Goal: Task Accomplishment & Management: Complete application form

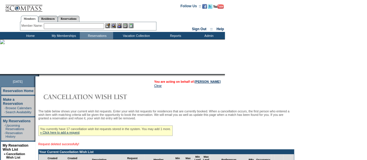
scroll to position [71, 0]
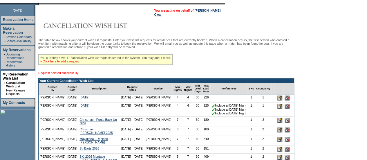
click at [76, 63] on link "» Click here to add a request" at bounding box center [59, 61] width 39 height 3
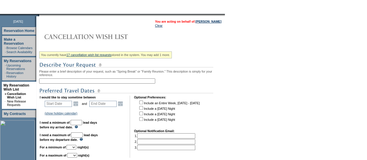
scroll to position [60, 0]
click at [88, 83] on input "text" at bounding box center [97, 80] width 116 height 5
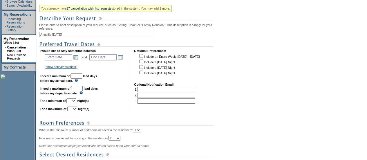
scroll to position [107, 0]
type input "Anguilla [DATE]"
click at [78, 58] on link "Open the calendar popup." at bounding box center [76, 56] width 6 height 6
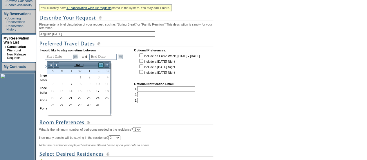
click at [99, 64] on link ">" at bounding box center [101, 65] width 6 height 6
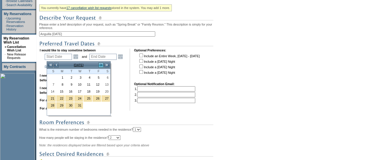
click at [99, 64] on link ">" at bounding box center [101, 65] width 6 height 6
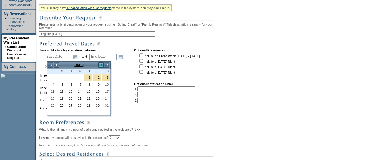
click at [99, 64] on link ">" at bounding box center [101, 65] width 6 height 6
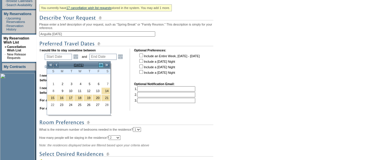
click at [99, 64] on link ">" at bounding box center [101, 65] width 6 height 6
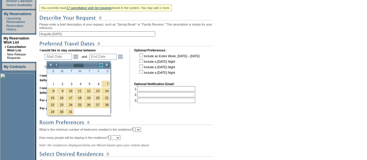
click at [99, 64] on link ">" at bounding box center [101, 65] width 6 height 6
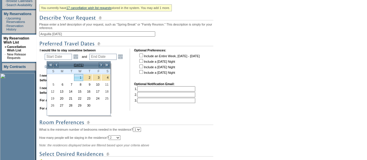
click at [78, 77] on link "1" at bounding box center [78, 77] width 8 height 6
type input "[DATE]"
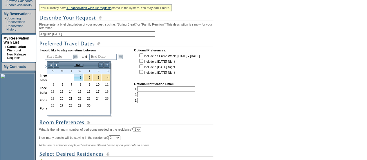
type input "182"
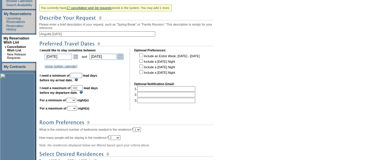
click at [124, 59] on link "Open the calendar popup." at bounding box center [120, 56] width 6 height 6
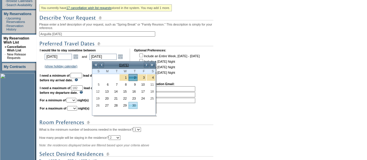
click at [133, 104] on link "30" at bounding box center [133, 105] width 8 height 6
type input "[DATE]"
type input "210"
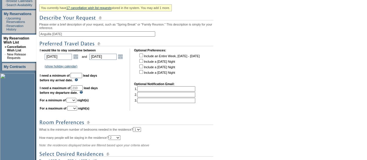
click at [82, 78] on input "text" at bounding box center [77, 75] width 12 height 5
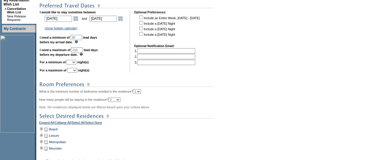
scroll to position [147, 0]
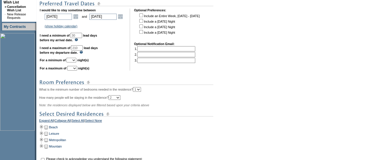
type input "30"
click at [76, 62] on select "1 2 3 4 5 6 7 8 9 10 11 12 13 14" at bounding box center [71, 60] width 10 height 5
select select "5"
click at [73, 60] on select "1 2 3 4 5 6 7 8 9 10 11 12 13 14" at bounding box center [71, 60] width 10 height 5
click at [77, 69] on select "1 2 3 4 5 6 7 8 9 10 11 12 13 14" at bounding box center [72, 68] width 10 height 5
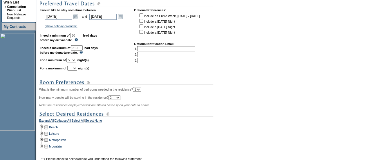
select select "7"
click at [74, 69] on select "1 2 3 4 5 6 7 8 9 10 11 12 13 14" at bounding box center [72, 68] width 10 height 5
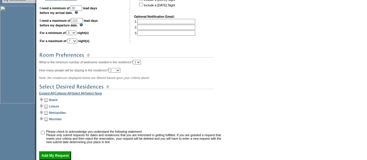
scroll to position [175, 0]
click at [44, 102] on td at bounding box center [41, 99] width 5 height 6
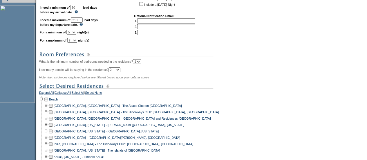
click at [52, 122] on td at bounding box center [50, 118] width 5 height 6
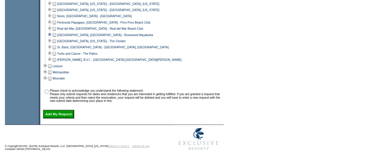
scroll to position [399, 0]
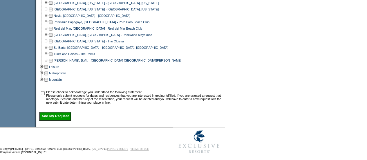
click at [45, 95] on input "checkbox" at bounding box center [43, 93] width 4 height 4
checkbox input "true"
click at [50, 120] on input "Add My Request" at bounding box center [55, 116] width 32 height 9
